Goal: Contribute content: Add original content to the website for others to see

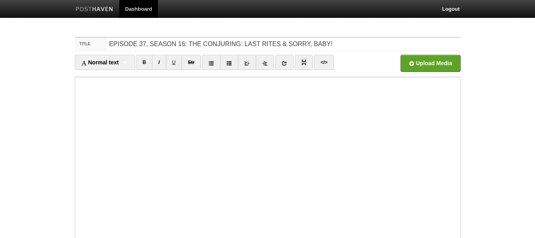
type input "EPISODE 37, SEASON 16: THE CONJURING: LAST RITES & SORRY, BABY!"
click at [431, 64] on input "file" at bounding box center [190, 65] width 602 height 41
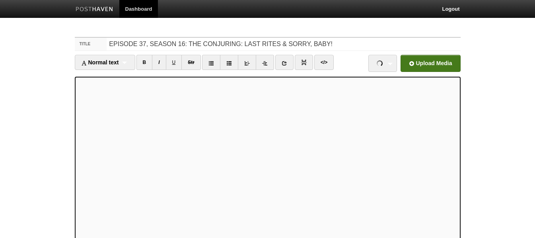
click at [418, 68] on input "file" at bounding box center [190, 65] width 602 height 41
click at [161, 63] on link "I" at bounding box center [159, 62] width 14 height 15
click at [161, 65] on link "I" at bounding box center [159, 62] width 14 height 15
click at [210, 63] on icon at bounding box center [211, 63] width 6 height 6
click at [210, 64] on icon at bounding box center [211, 63] width 6 height 6
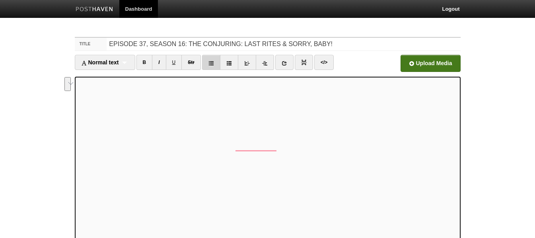
click at [210, 64] on icon at bounding box center [211, 63] width 6 height 6
click at [210, 61] on icon at bounding box center [211, 63] width 6 height 6
click at [76, 175] on iframe at bounding box center [268, 172] width 386 height 191
click at [301, 64] on link at bounding box center [304, 62] width 18 height 15
click at [288, 60] on link at bounding box center [284, 62] width 18 height 15
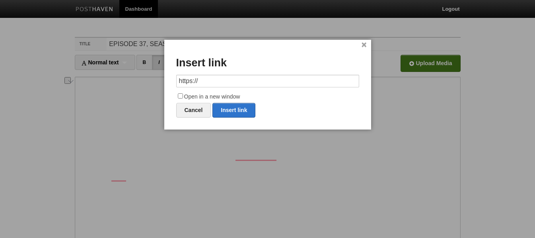
drag, startPoint x: 241, startPoint y: 77, endPoint x: 141, endPoint y: 77, distance: 99.8
click at [141, 77] on body "Dashboard Logout Your Sites Hammer Time [PERSON_NAME] PRODUCTIONS Podcasts Shoo…" at bounding box center [267, 168] width 535 height 336
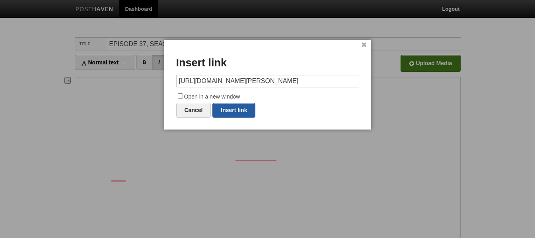
click at [237, 111] on link "Insert link" at bounding box center [233, 110] width 43 height 15
type input "https://"
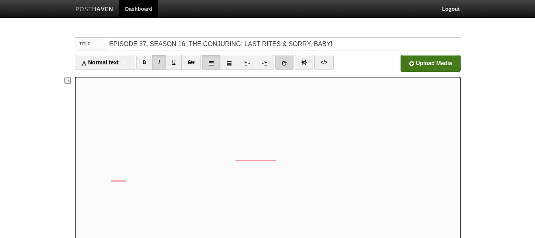
click at [287, 60] on icon at bounding box center [285, 63] width 6 height 6
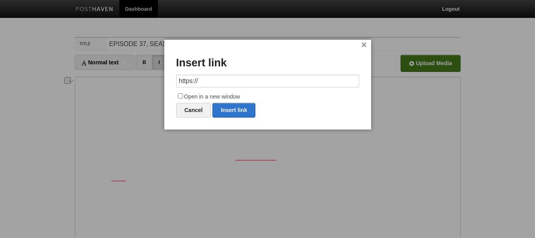
drag, startPoint x: 210, startPoint y: 81, endPoint x: 163, endPoint y: 80, distance: 47.3
click at [163, 80] on body "Dashboard Logout Your Sites Hammer Time [PERSON_NAME] PRODUCTIONS Podcasts Shoo…" at bounding box center [267, 168] width 535 height 336
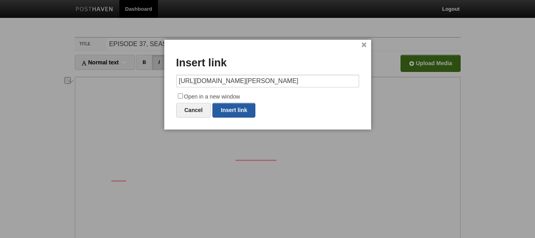
click at [241, 111] on link "Insert link" at bounding box center [233, 110] width 43 height 15
type input "https://"
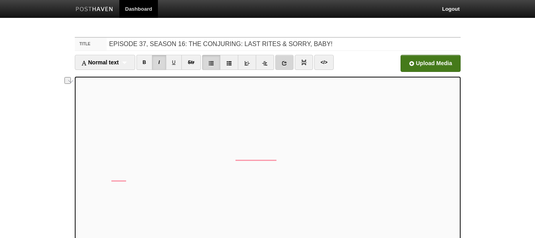
click at [287, 66] on link at bounding box center [284, 62] width 18 height 15
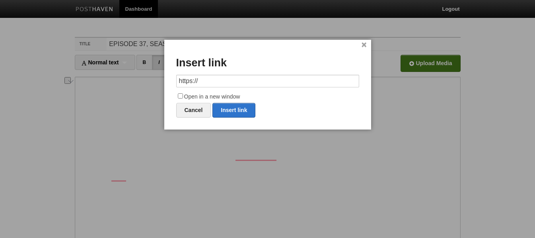
drag, startPoint x: 266, startPoint y: 82, endPoint x: 124, endPoint y: 79, distance: 142.4
click at [124, 79] on body "Dashboard Logout Your Sites Hammer Time [PERSON_NAME] PRODUCTIONS Podcasts Shoo…" at bounding box center [267, 168] width 535 height 336
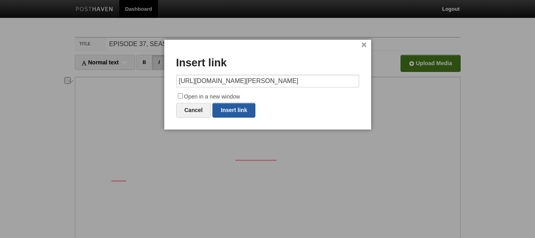
click at [224, 109] on link "Insert link" at bounding box center [233, 110] width 43 height 15
type input "https://"
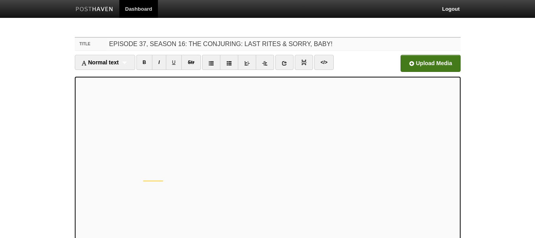
click at [109, 44] on input "EPISODE 37, SEASON 16: THE CONJURING: LAST RITES & SORRY, BABY!" at bounding box center [283, 44] width 353 height 13
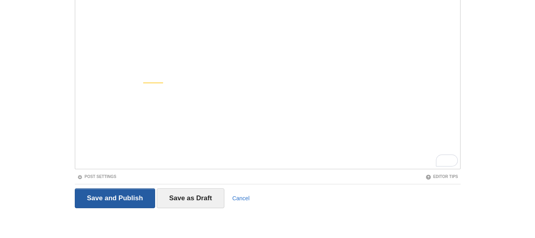
click at [111, 196] on input "Save and Publish" at bounding box center [115, 198] width 81 height 20
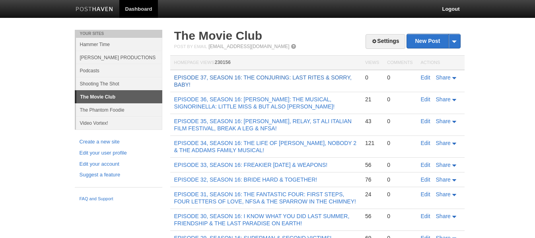
click at [210, 76] on link "EPISODE 37, SEASON 16: THE CONJURING: LAST RITES & SORRY, BABY!" at bounding box center [262, 81] width 177 height 14
click at [425, 80] on link "Edit" at bounding box center [426, 77] width 10 height 6
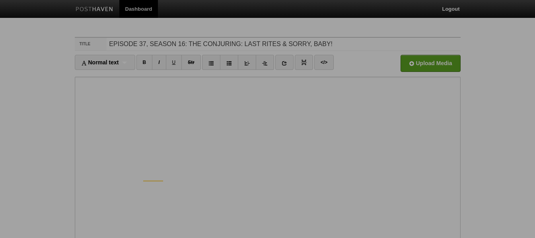
click at [89, 99] on div "× Upload Photos Edit Image Gallery Combine Galleries Pop Out Images Delete gall…" at bounding box center [268, 81] width 358 height 87
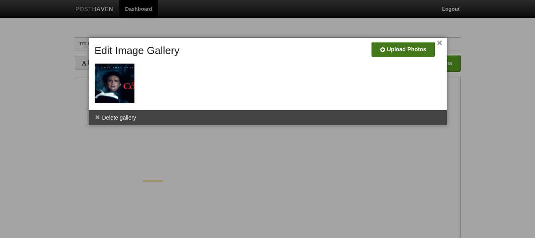
click at [385, 49] on input "file" at bounding box center [164, 52] width 602 height 41
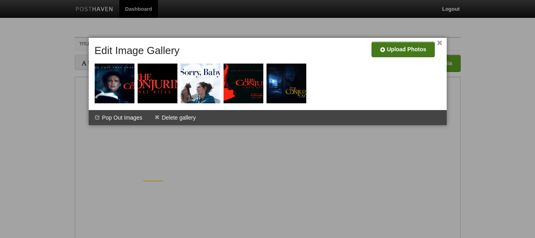
click at [480, 107] on div at bounding box center [267, 119] width 535 height 238
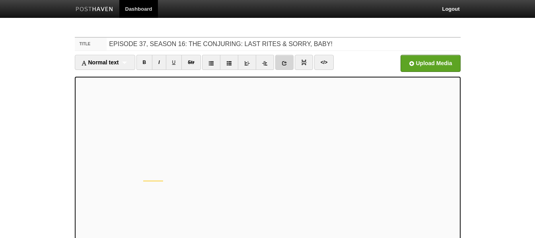
click at [287, 62] on icon at bounding box center [285, 63] width 6 height 6
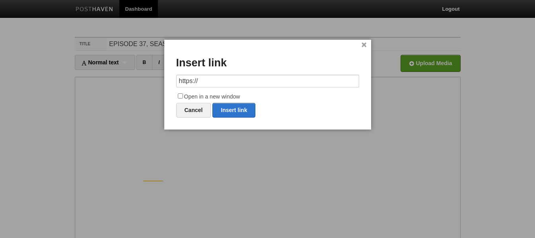
drag, startPoint x: 219, startPoint y: 82, endPoint x: 148, endPoint y: 82, distance: 70.4
click at [148, 82] on body "Dashboard Logout Post created × Your Sites Hammer Time [PERSON_NAME] PRODUCTION…" at bounding box center [267, 168] width 535 height 336
click at [223, 109] on link "Insert link" at bounding box center [233, 110] width 43 height 15
type input "https://"
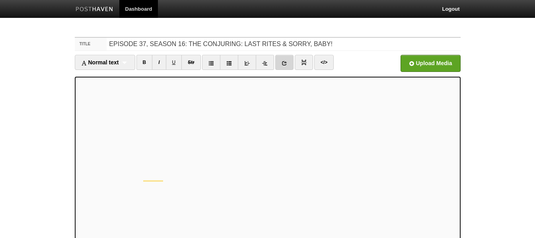
click at [285, 62] on icon at bounding box center [285, 63] width 6 height 6
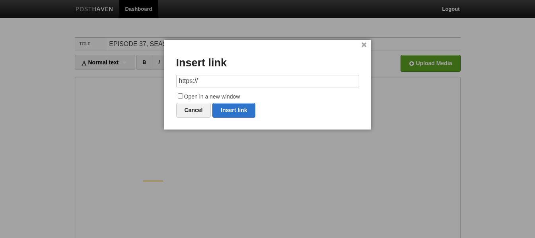
drag, startPoint x: 218, startPoint y: 79, endPoint x: 148, endPoint y: 79, distance: 70.0
click at [148, 79] on body "Dashboard Logout Post created × Your Sites Hammer Time [PERSON_NAME] PRODUCTION…" at bounding box center [267, 168] width 535 height 336
click at [223, 105] on link "Insert link" at bounding box center [233, 110] width 43 height 15
type input "https://"
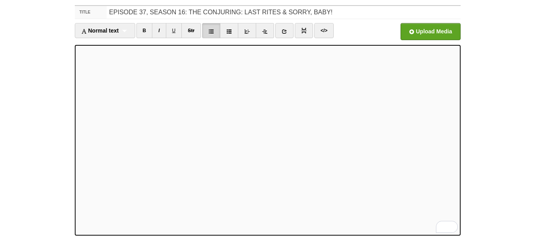
scroll to position [98, 0]
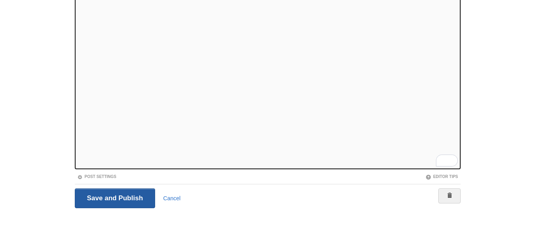
click at [95, 197] on input "Save and Publish" at bounding box center [115, 198] width 81 height 20
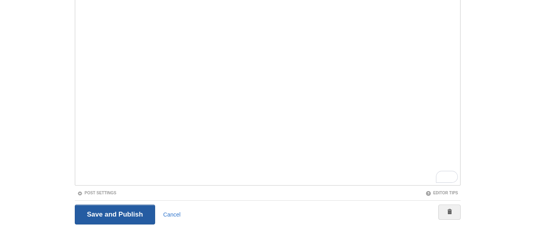
scroll to position [30, 0]
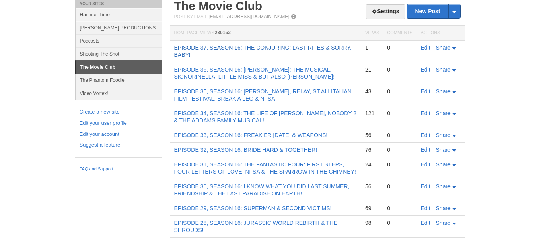
click at [203, 45] on link "EPISODE 37, SEASON 16: THE CONJURING: LAST RITES & SORRY, BABY!" at bounding box center [262, 52] width 177 height 14
